Goal: Task Accomplishment & Management: Complete application form

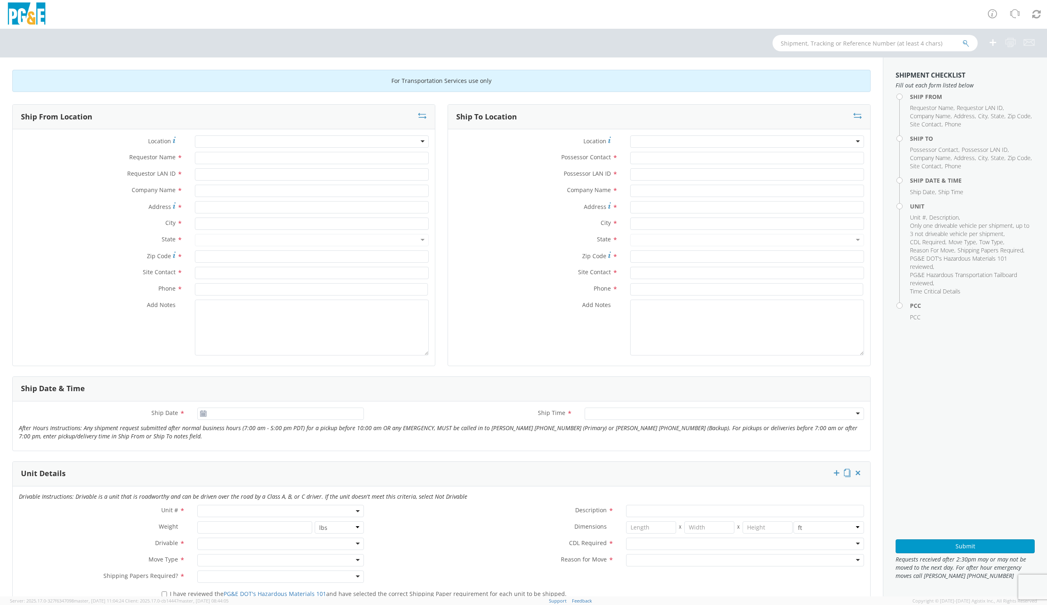
click at [263, 140] on div at bounding box center [312, 141] width 234 height 12
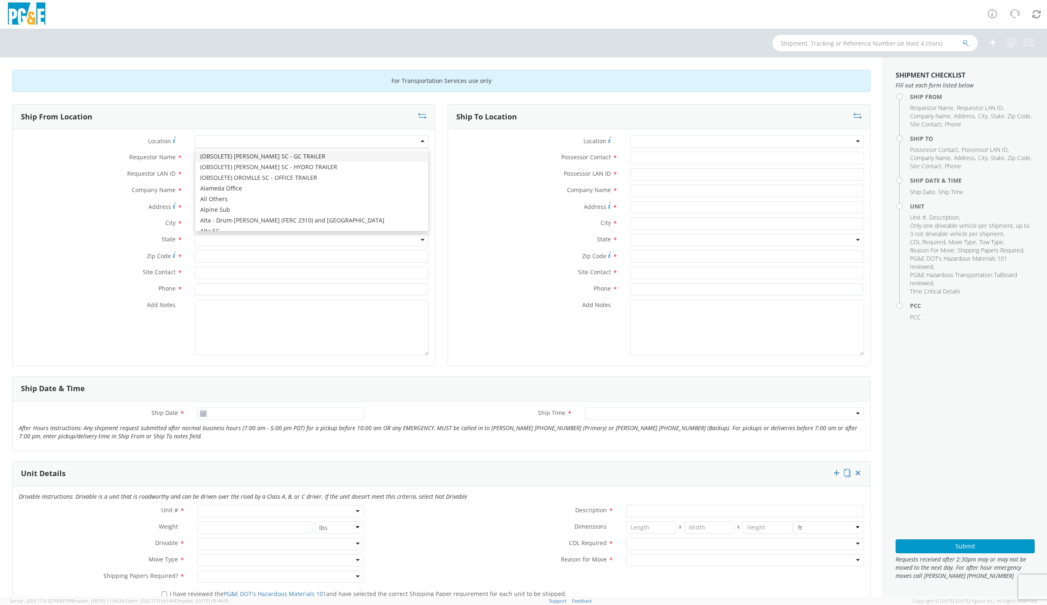
click at [246, 137] on div at bounding box center [312, 141] width 234 height 12
type input "DAV"
type input "PG&E"
type input "[STREET_ADDRESS]"
type input "[PERSON_NAME]"
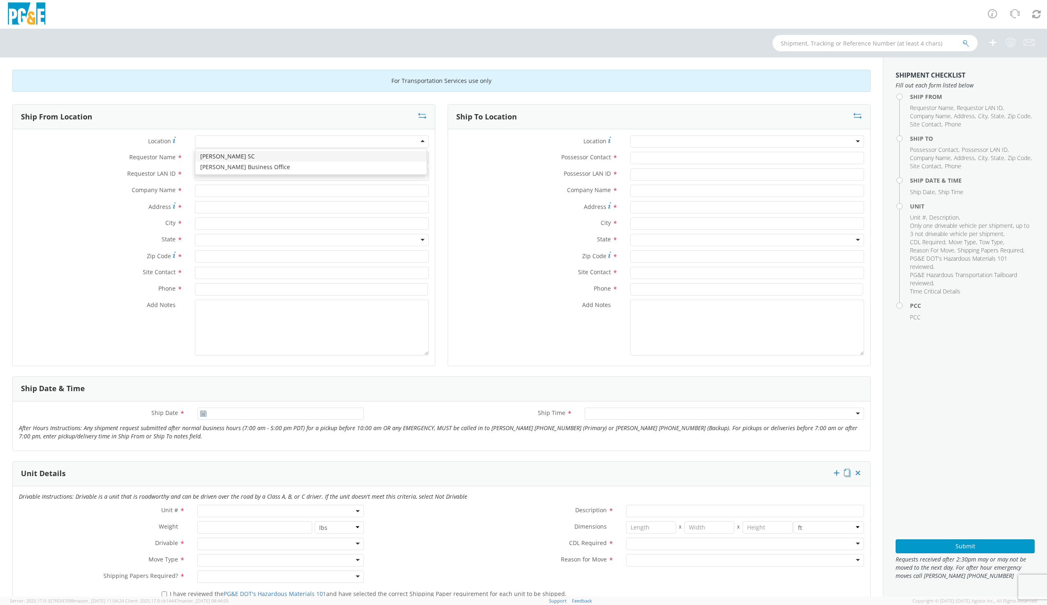
type input "95616"
click at [237, 165] on div "Requestor Name *" at bounding box center [224, 160] width 422 height 16
click at [238, 163] on input "Requestor Name *" at bounding box center [312, 158] width 234 height 12
type input "[PERSON_NAME]"
type input "G"
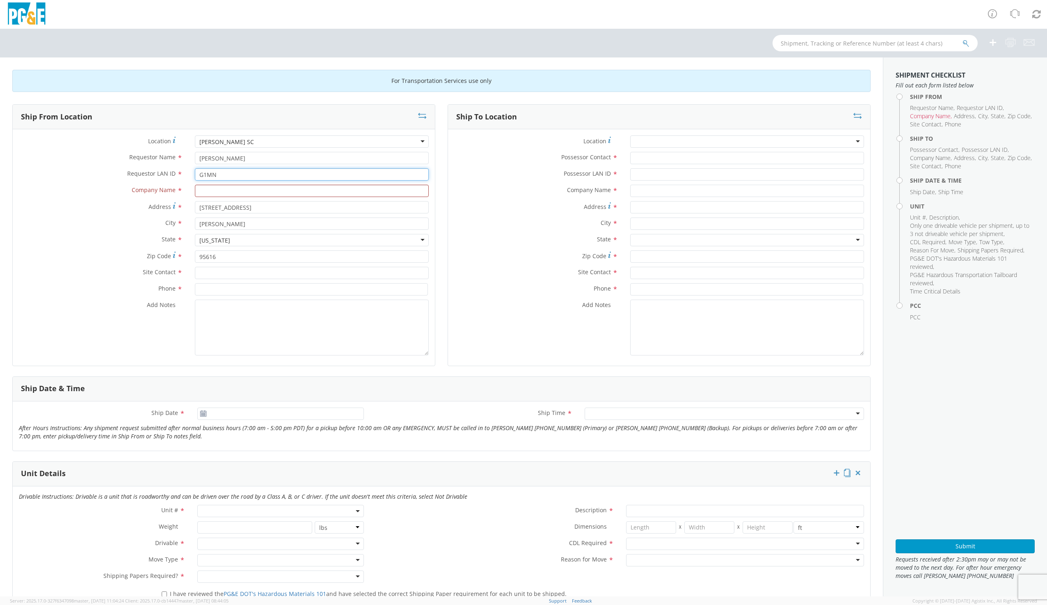
type input "G1MN"
type input "PGE"
click at [239, 270] on input "text" at bounding box center [312, 273] width 234 height 12
type input "[PERSON_NAME]"
type input "9169973446"
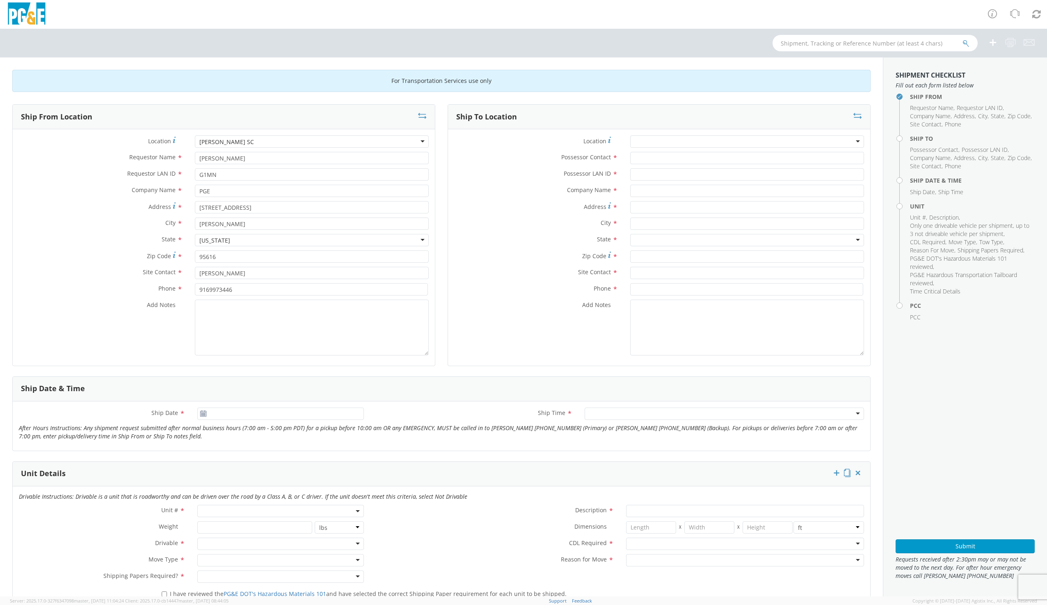
click at [664, 142] on div at bounding box center [747, 141] width 234 height 12
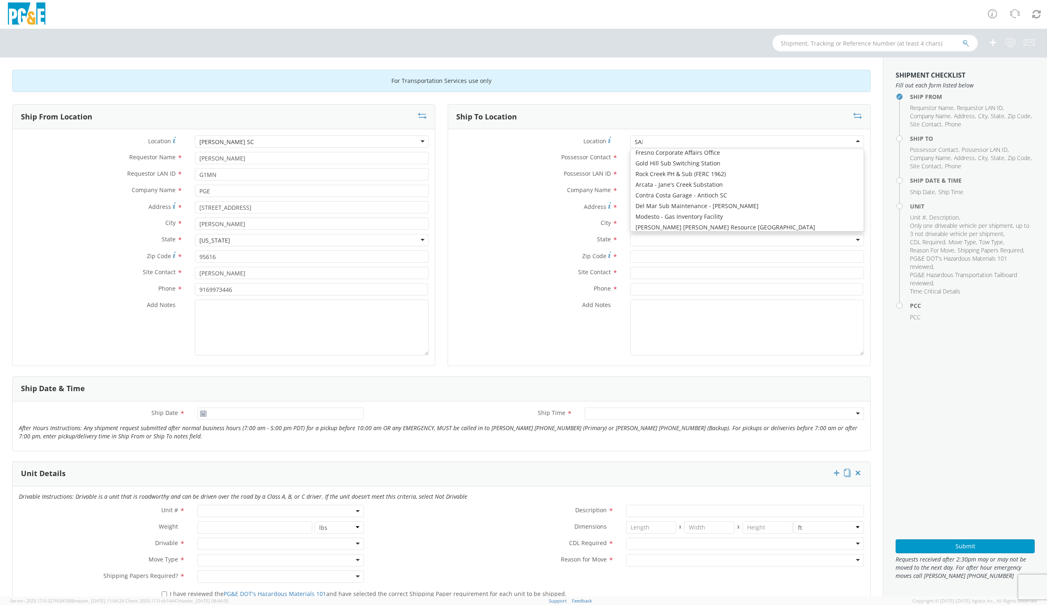
scroll to position [2, 0]
type input "SAN FR"
type input "PG&E"
type input "[STREET_ADDRESS][PERSON_NAME]"
type input "[GEOGRAPHIC_DATA]"
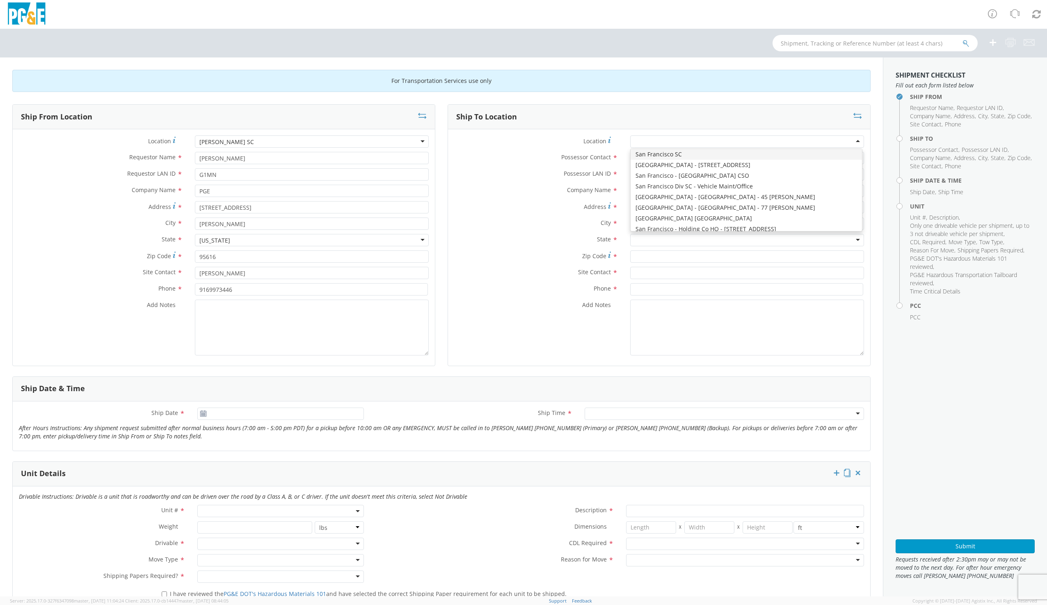
type input "94110"
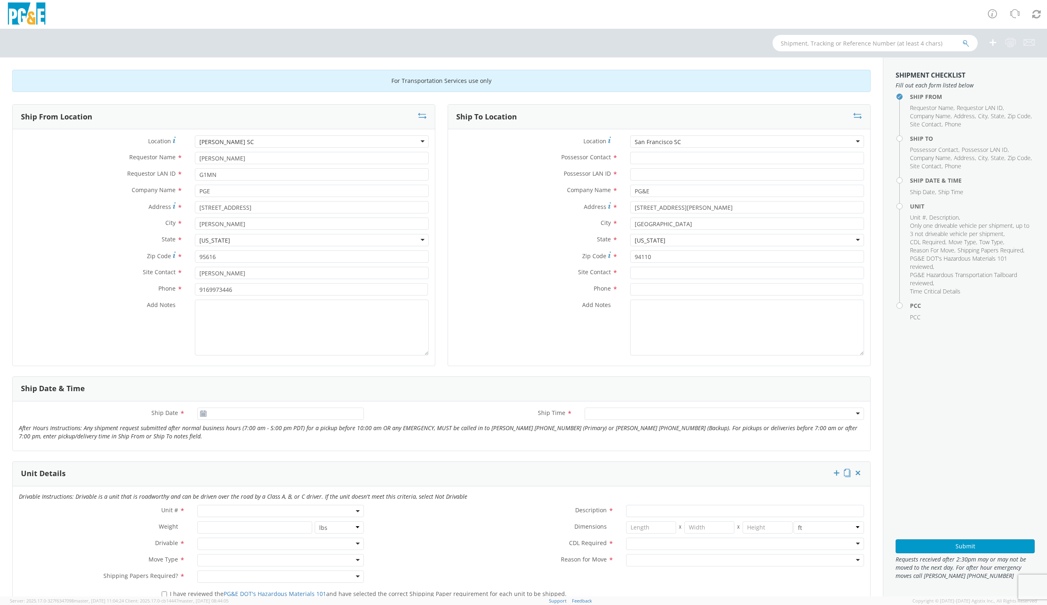
scroll to position [0, 0]
click at [643, 155] on input "Possessor Contact *" at bounding box center [747, 158] width 234 height 12
click at [642, 160] on input "Possessor Contact *" at bounding box center [747, 158] width 234 height 12
click at [642, 174] on input "Possessor LAN ID *" at bounding box center [747, 174] width 234 height 12
type input "J22G"
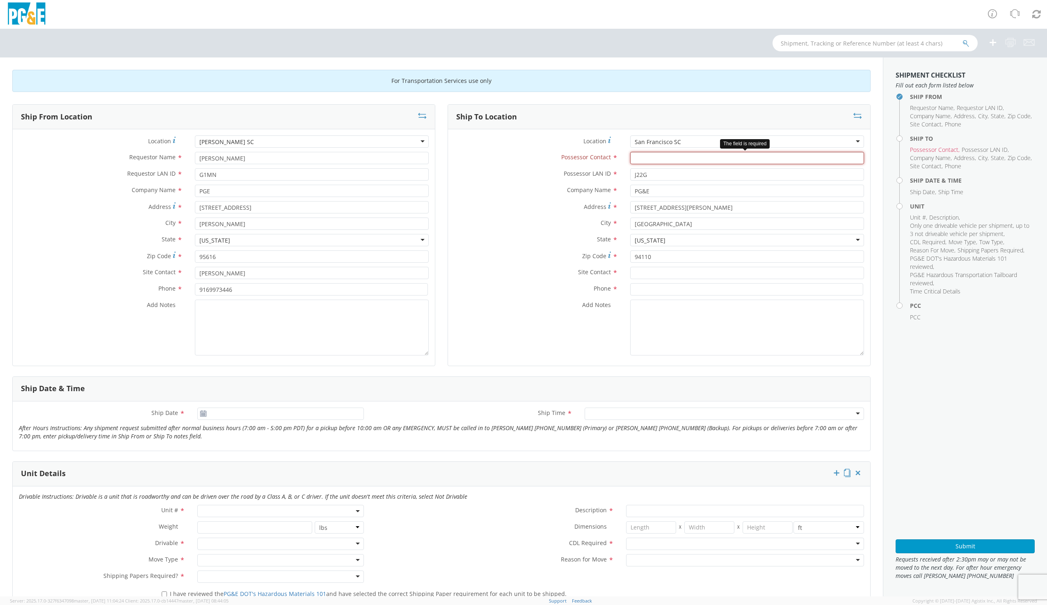
click at [647, 161] on input "Possessor Contact *" at bounding box center [747, 158] width 234 height 12
type input "[PERSON_NAME]"
click at [643, 270] on input "text" at bounding box center [747, 273] width 234 height 12
type input "[PERSON_NAME]"
click at [647, 290] on input at bounding box center [746, 289] width 233 height 12
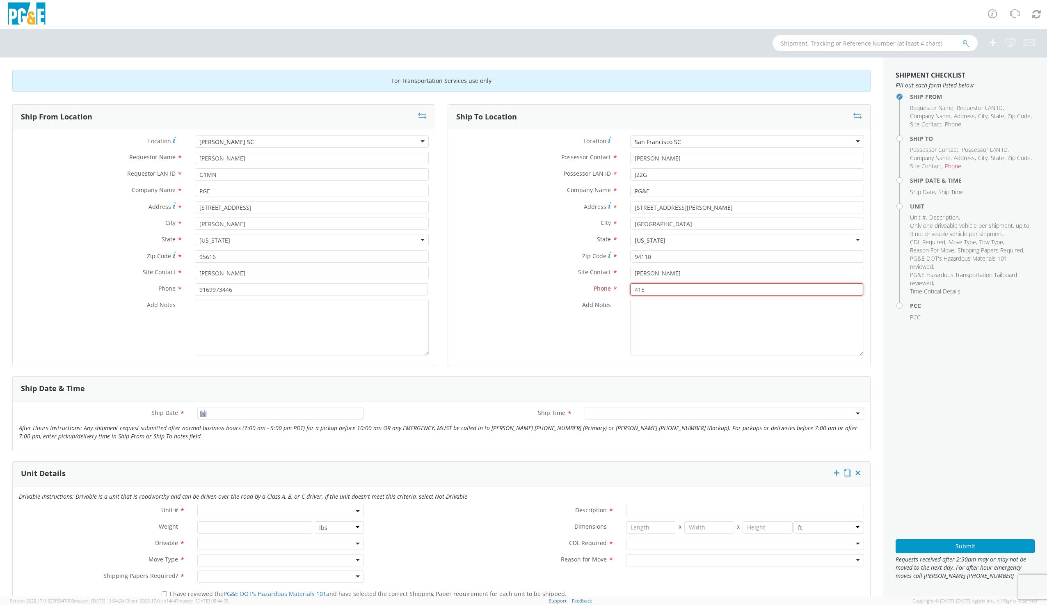
click at [658, 288] on input "415" at bounding box center [746, 289] width 233 height 12
type input "4156728108"
type input "[DATE]"
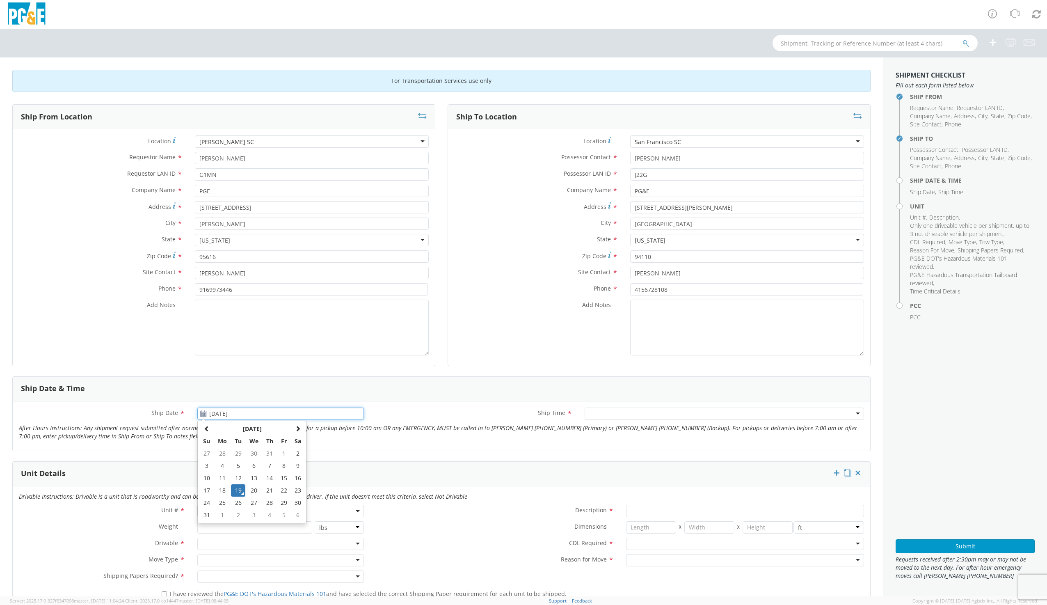
click at [285, 414] on input "[DATE]" at bounding box center [280, 413] width 166 height 12
click at [238, 491] on td "19" at bounding box center [238, 490] width 14 height 12
click at [596, 411] on div at bounding box center [724, 413] width 279 height 12
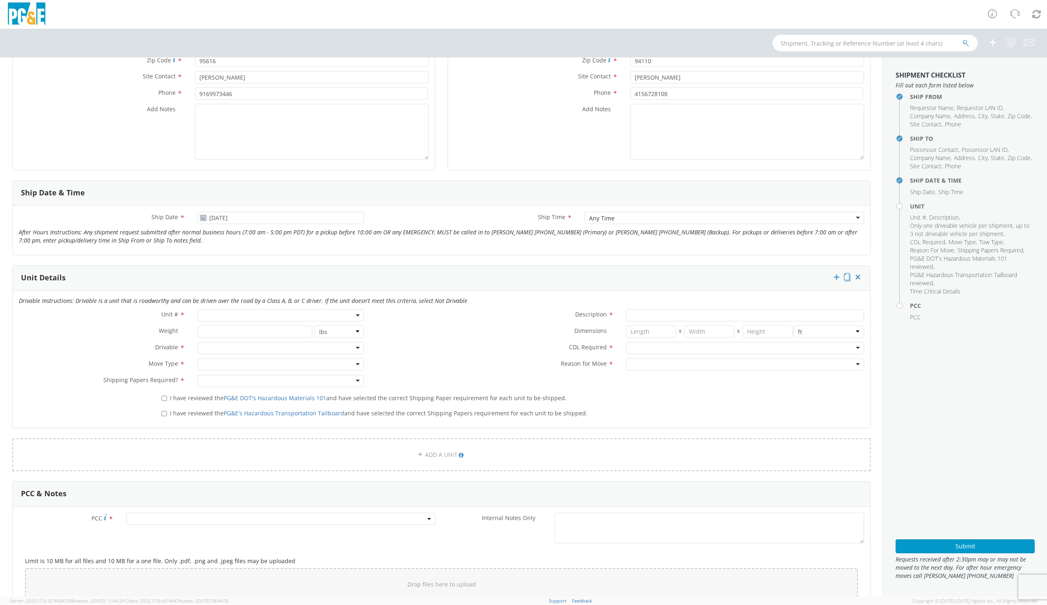
scroll to position [205, 0]
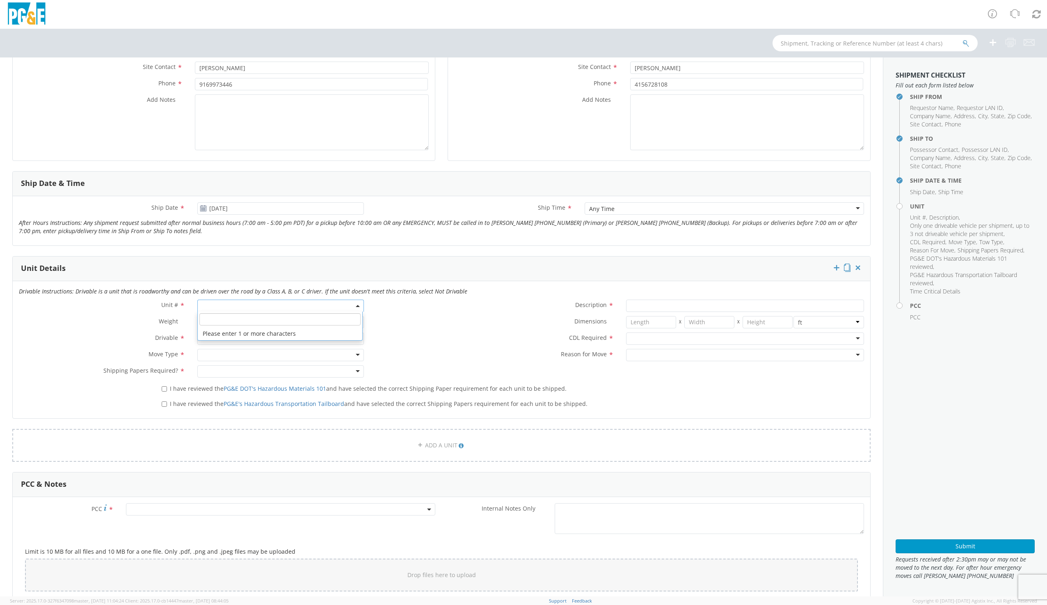
click at [210, 304] on span at bounding box center [280, 305] width 166 height 12
click at [211, 320] on input "search" at bounding box center [279, 319] width 161 height 12
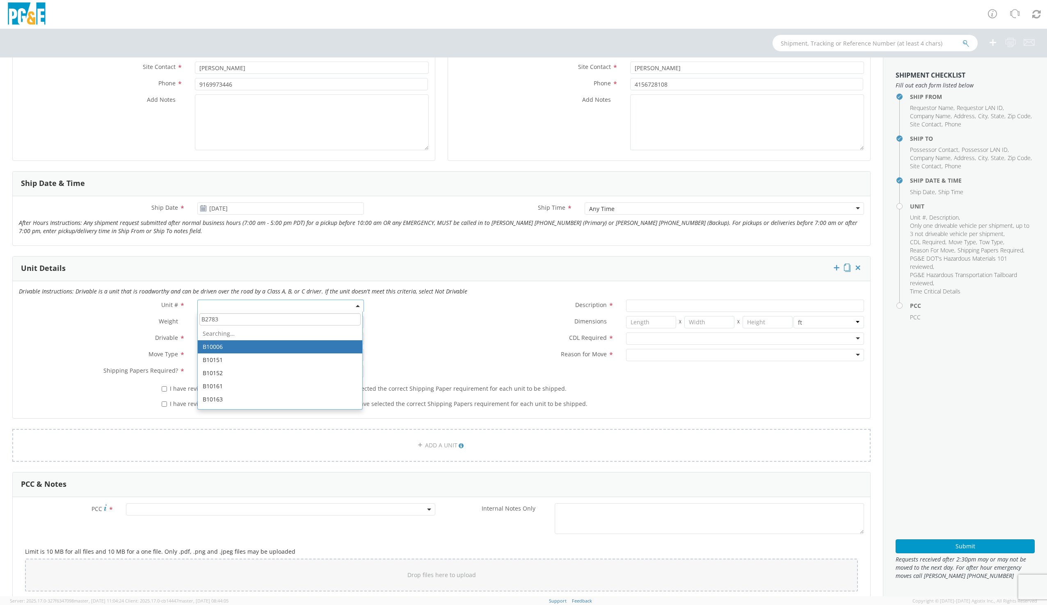
type input "B27830"
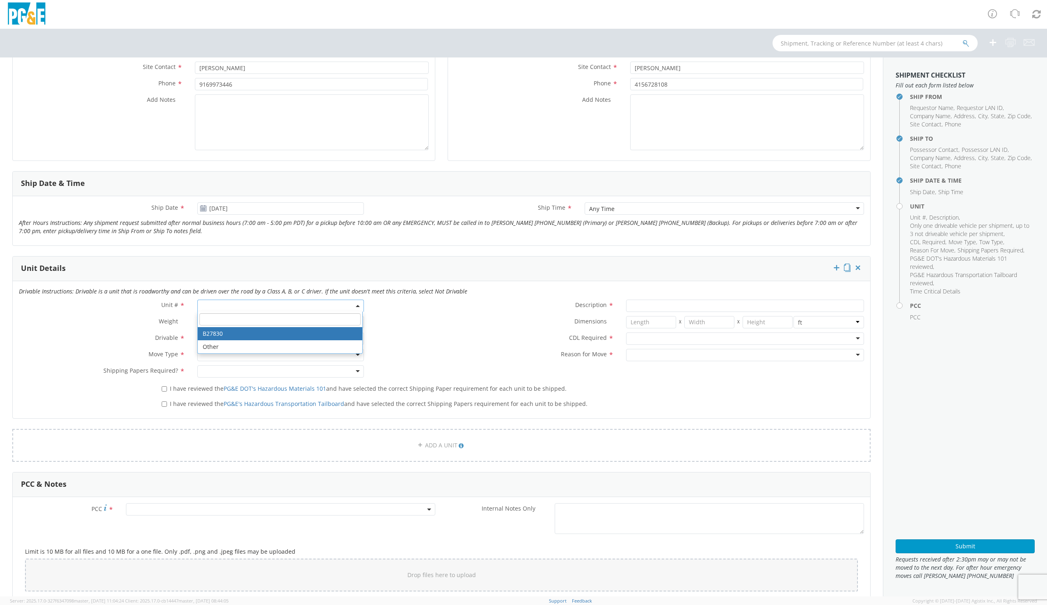
click at [411, 329] on div "Dimensions * X X in cm ft" at bounding box center [620, 324] width 500 height 16
click at [209, 310] on span at bounding box center [280, 305] width 166 height 12
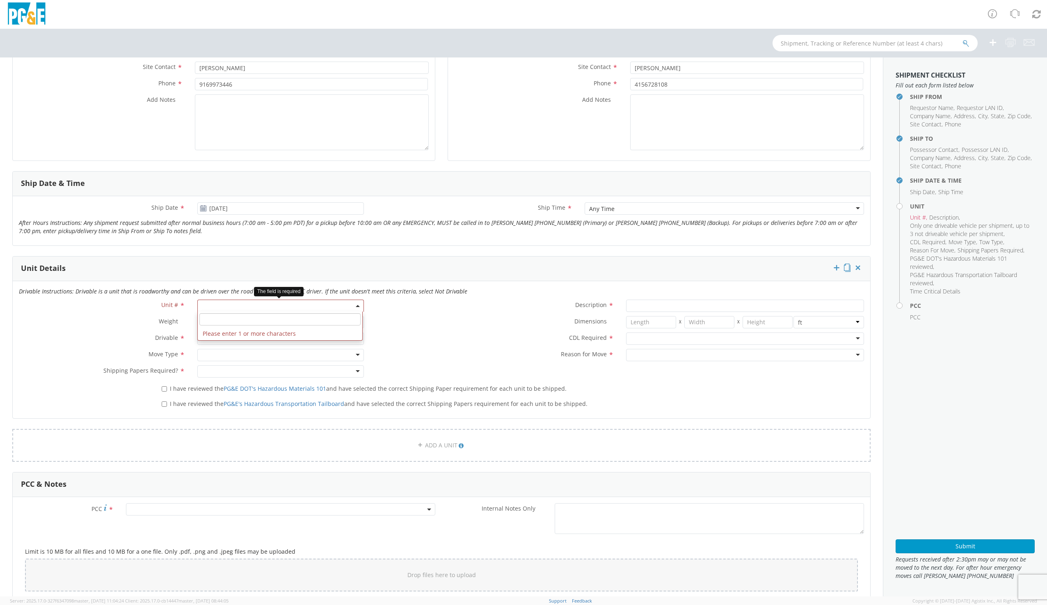
click at [211, 307] on span at bounding box center [280, 305] width 166 height 12
click at [212, 306] on span at bounding box center [280, 305] width 166 height 12
click at [223, 318] on input "search" at bounding box center [279, 319] width 161 height 12
type input "B27830"
type input "TRUCK; AERIAL.LIFT: 16'' - 39' 4X4"
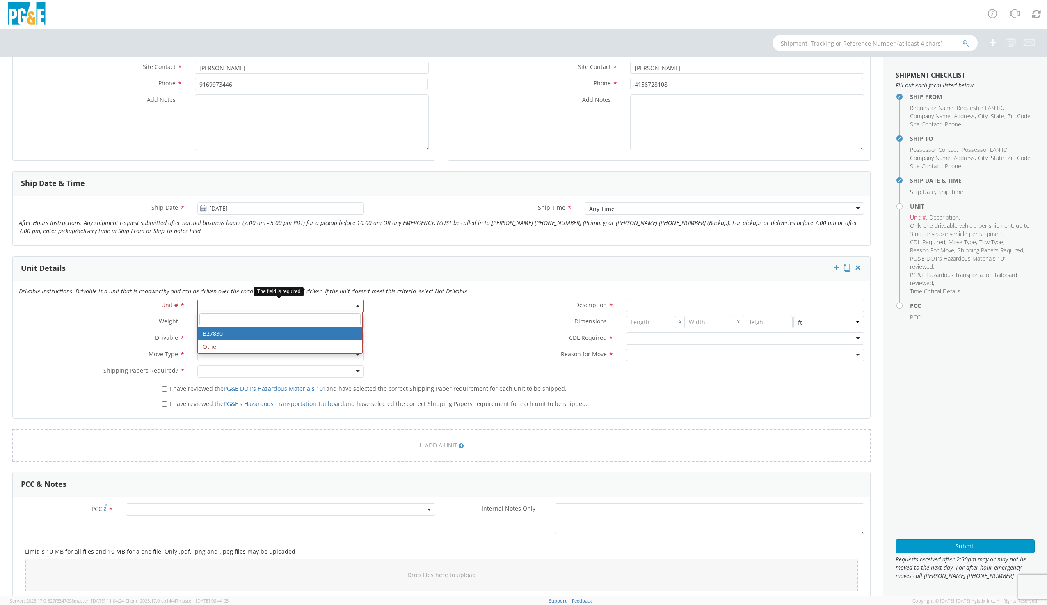
type input "33000"
select select "B27830"
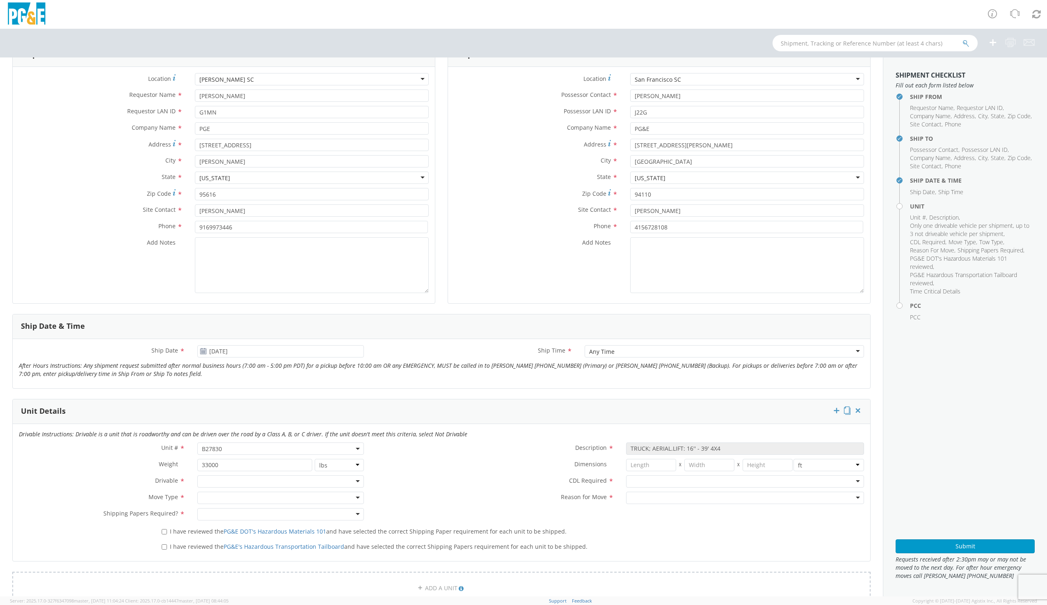
scroll to position [41, 0]
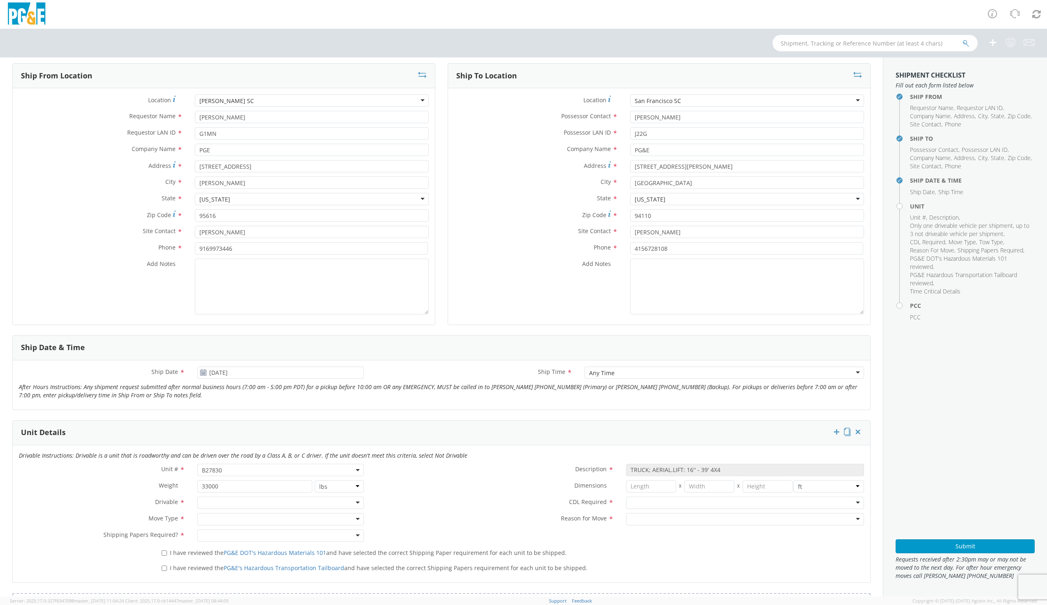
click at [229, 502] on div at bounding box center [280, 502] width 166 height 12
click at [218, 518] on div at bounding box center [280, 519] width 166 height 12
drag, startPoint x: 224, startPoint y: 566, endPoint x: 221, endPoint y: 563, distance: 4.4
click at [214, 537] on div at bounding box center [280, 535] width 166 height 12
drag, startPoint x: 173, startPoint y: 553, endPoint x: 167, endPoint y: 553, distance: 5.4
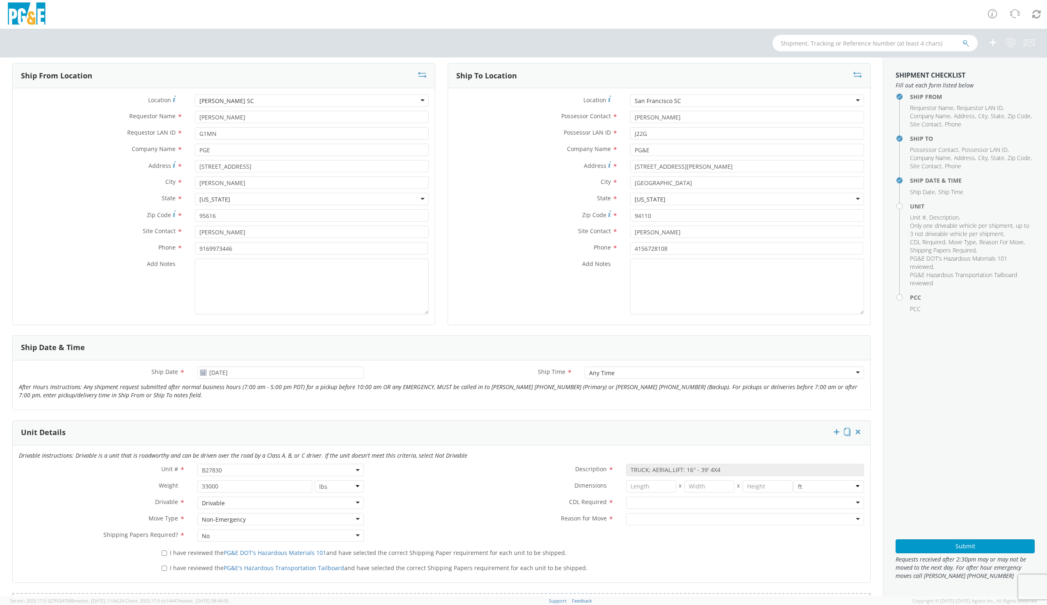
click at [170, 553] on span "I have reviewed the PG&E DOT's Hazardous Materials 101 and have selected the co…" at bounding box center [368, 552] width 397 height 8
click at [167, 553] on label "I have reviewed the PG&E DOT's Hazardous Materials 101 and have selected the co…" at bounding box center [365, 551] width 407 height 9
click at [167, 553] on input "I have reviewed the PG&E DOT's Hazardous Materials 101 and have selected the co…" at bounding box center [164, 552] width 5 height 5
checkbox input "true"
click at [162, 569] on input "I have reviewed the PG&E's Hazardous Transportation Tailboard and have selected…" at bounding box center [164, 567] width 5 height 5
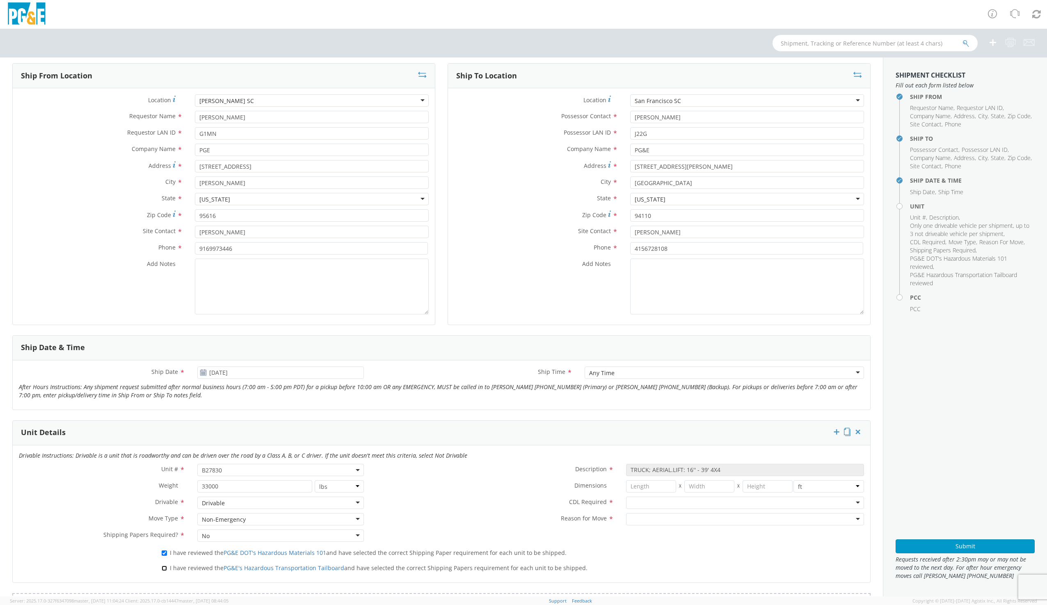
checkbox input "true"
click at [648, 502] on div at bounding box center [745, 502] width 238 height 12
click at [652, 519] on div at bounding box center [745, 519] width 238 height 12
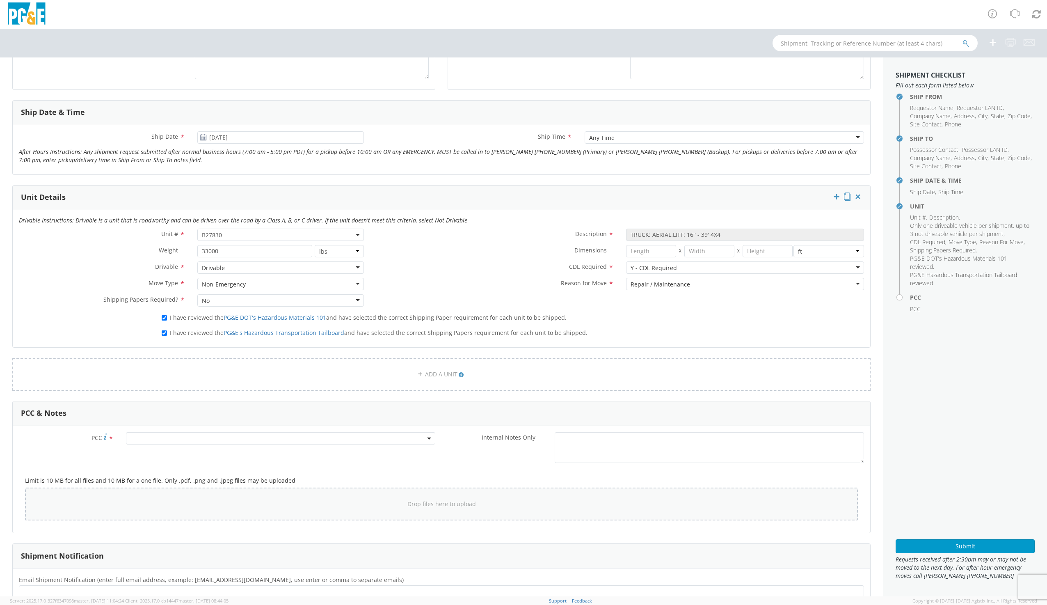
scroll to position [287, 0]
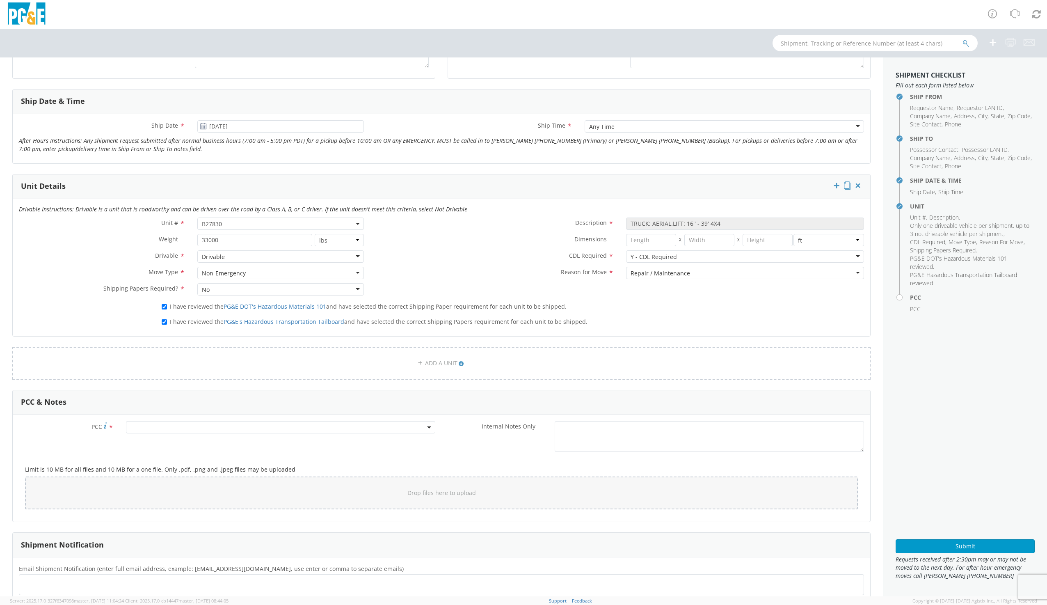
click at [185, 430] on span at bounding box center [280, 427] width 309 height 12
click at [182, 441] on input "number" at bounding box center [279, 440] width 303 height 12
type input "14253"
click at [43, 586] on ul at bounding box center [442, 585] width 838 height 14
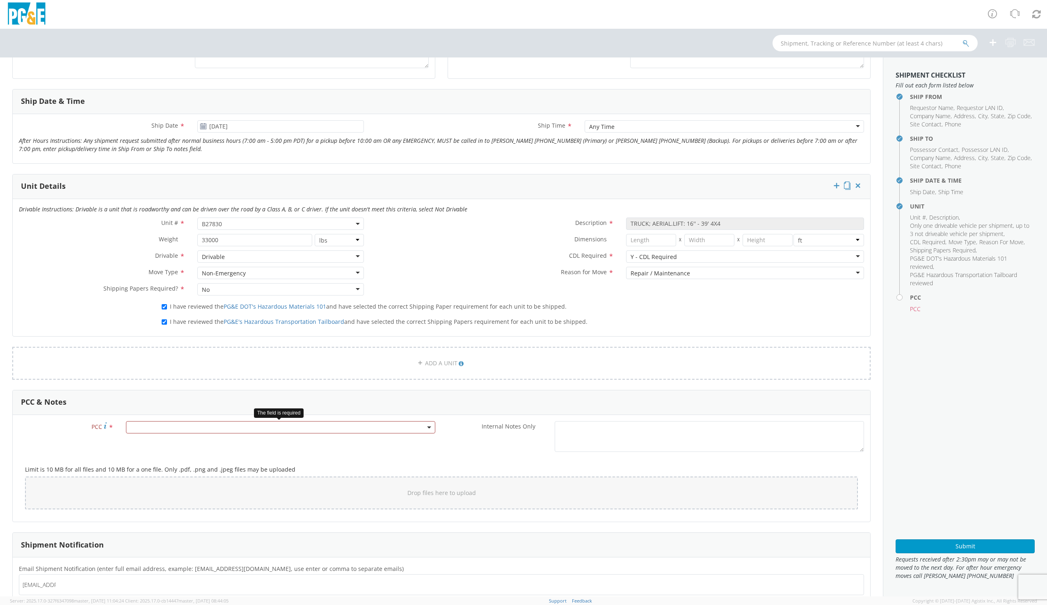
type input "[EMAIL_ADDRESS][DOMAIN_NAME]"
click at [128, 587] on button "×" at bounding box center [130, 585] width 5 height 10
type input "[EMAIL_ADDRESS][DOMAIN_NAME]"
click at [208, 429] on span at bounding box center [280, 427] width 309 height 12
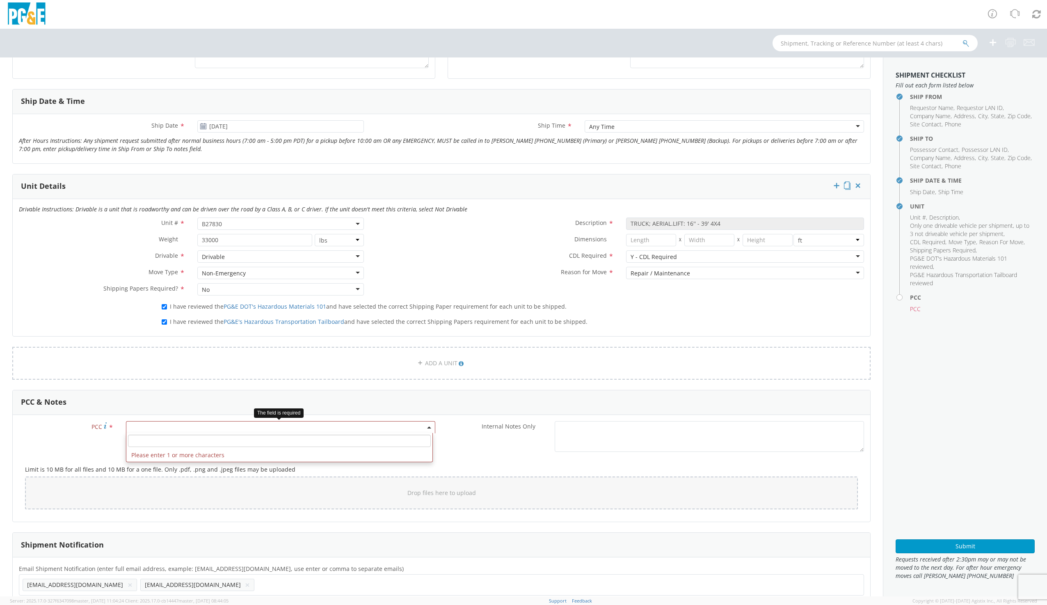
click at [176, 442] on input "number" at bounding box center [279, 440] width 303 height 12
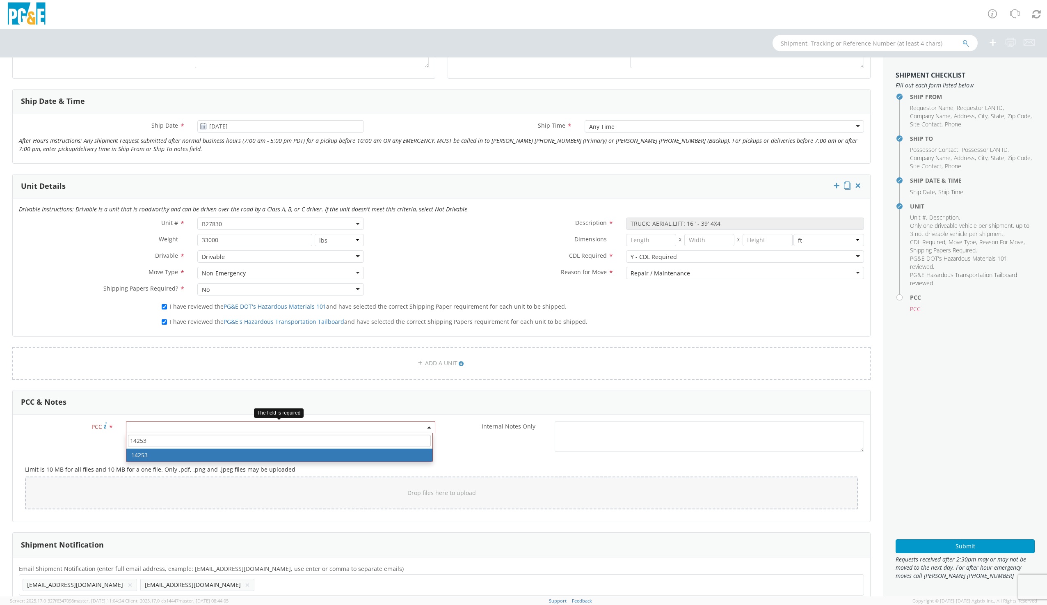
type input "14253"
select select "14253"
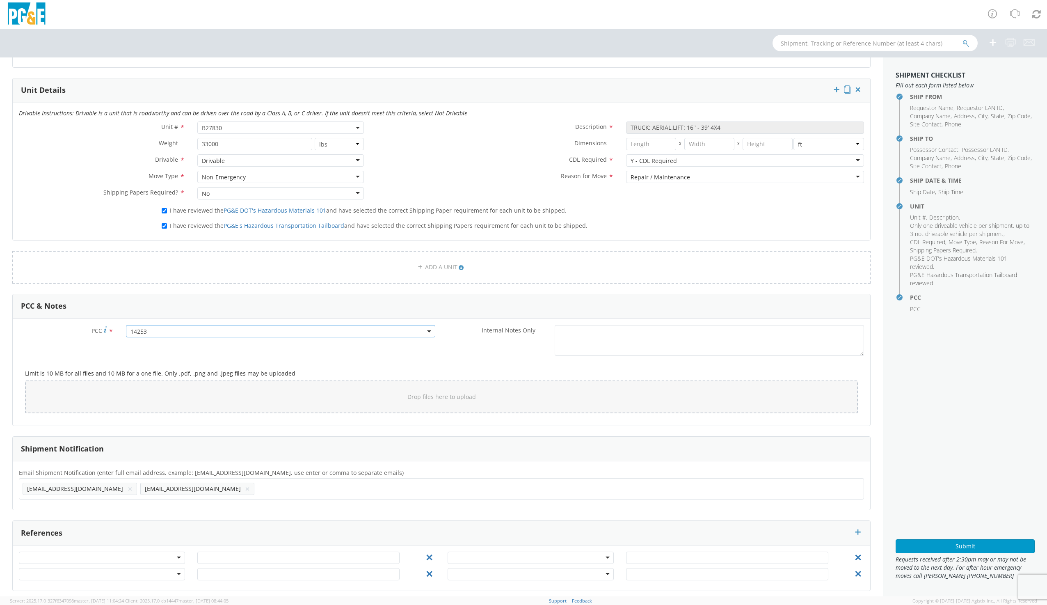
scroll to position [388, 0]
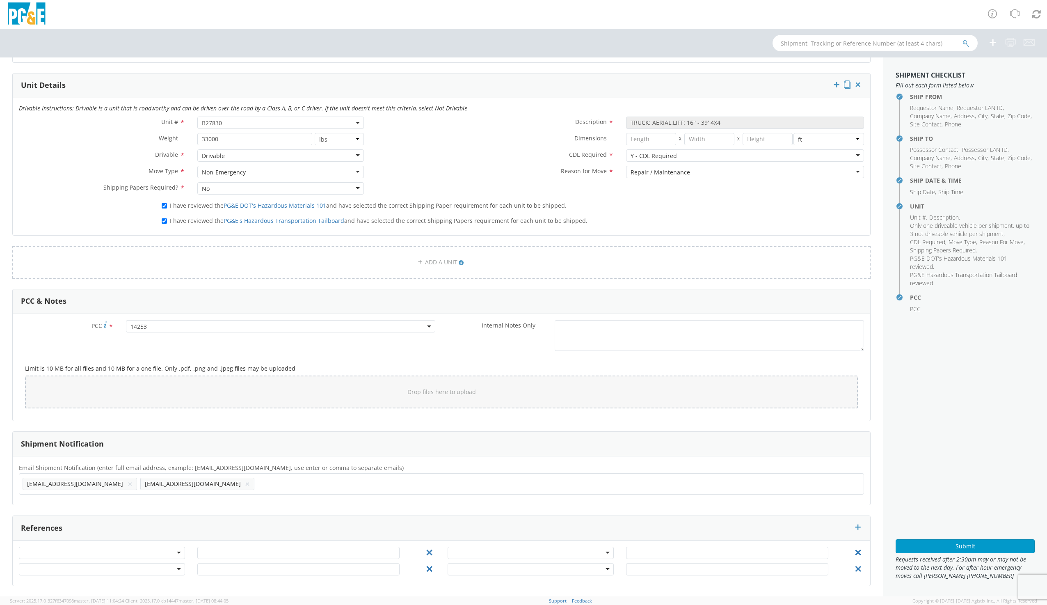
click at [176, 489] on ul "[EMAIL_ADDRESS][DOMAIN_NAME] × [EMAIL_ADDRESS][DOMAIN_NAME] ×" at bounding box center [442, 484] width 838 height 14
type input "[EMAIL_ADDRESS][DOMAIN_NAME]"
click at [262, 485] on ul "[EMAIL_ADDRESS][DOMAIN_NAME] × [EMAIL_ADDRESS][DOMAIN_NAME] × [EMAIL_ADDRESS][D…" at bounding box center [442, 484] width 838 height 14
click at [375, 484] on input "[EMAIL_ADDRESS]" at bounding box center [400, 484] width 50 height 12
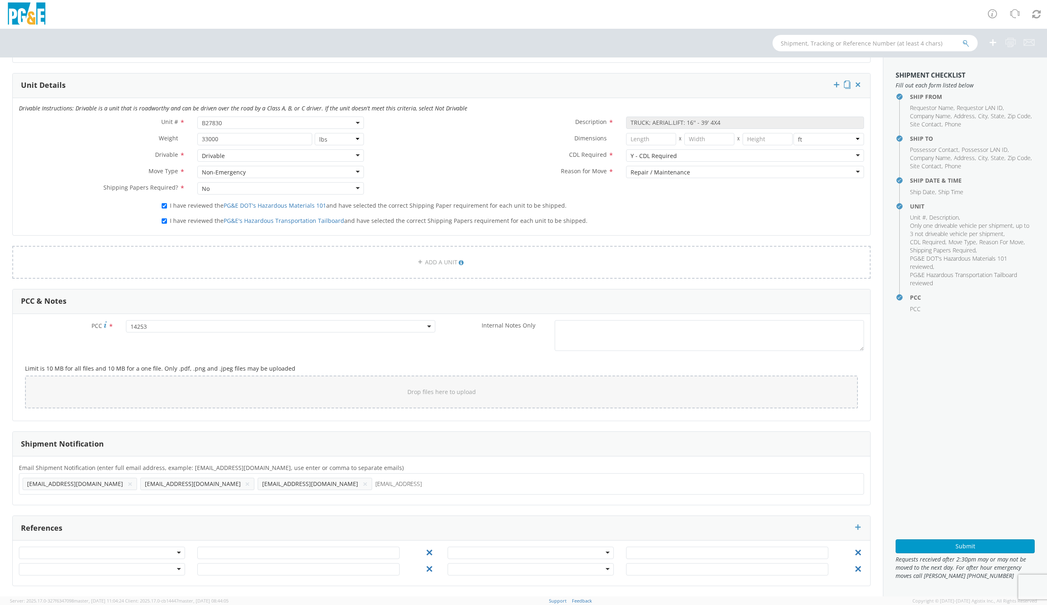
type input "[EMAIL_ADDRESS][DOMAIN_NAME]"
click at [375, 482] on input "[EMAIL_ADDRESS][DOMAIN_NAME]" at bounding box center [402, 484] width 55 height 12
click at [493, 482] on input "text" at bounding box center [497, 484] width 9 height 12
type input "[EMAIL_ADDRESS][DOMAIN_NAME]"
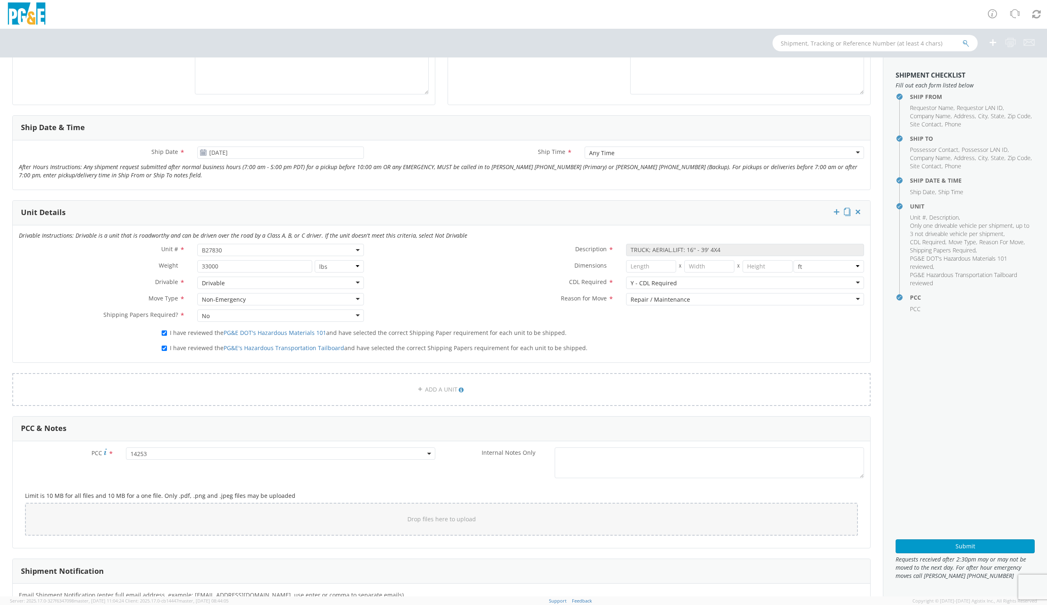
scroll to position [265, 0]
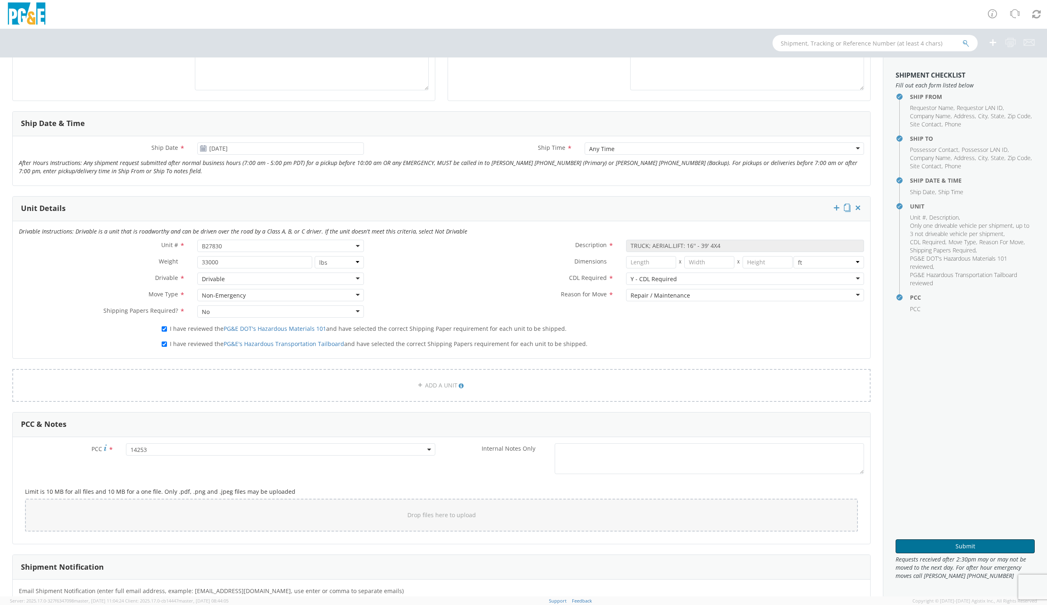
click at [971, 551] on button "Submit" at bounding box center [965, 546] width 139 height 14
